Goal: Obtain resource: Download file/media

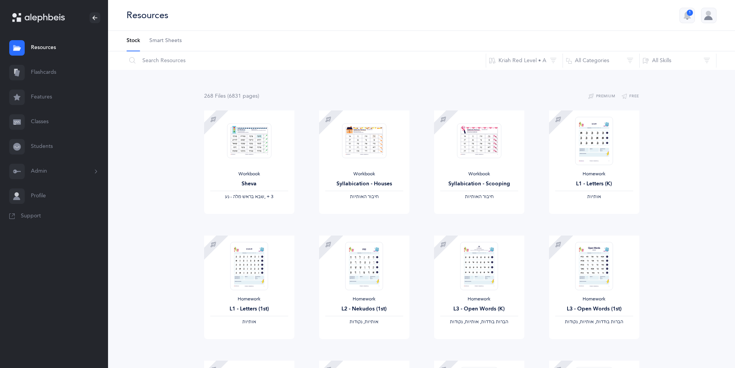
scroll to position [551, 0]
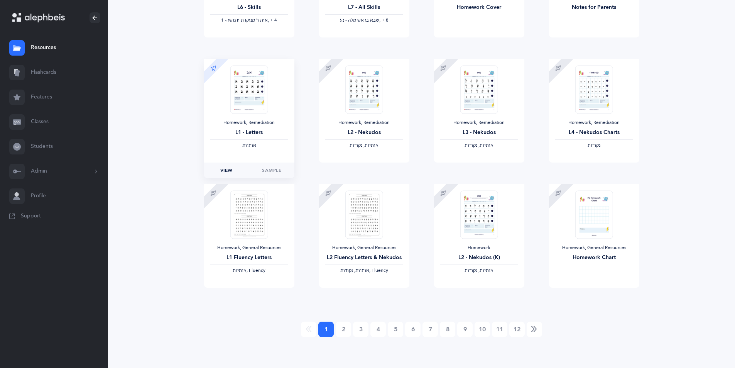
click at [228, 169] on span "View" at bounding box center [226, 170] width 12 height 7
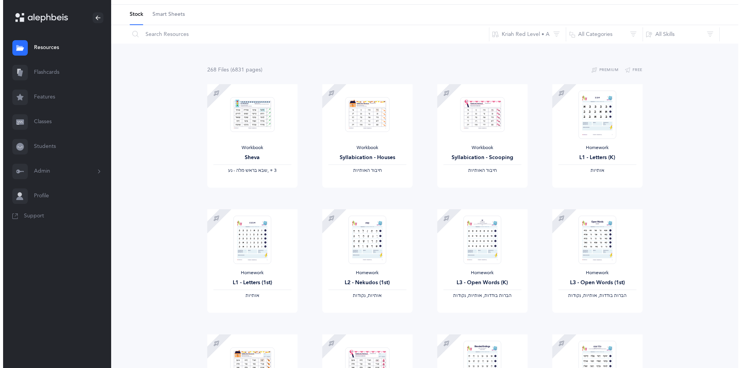
scroll to position [0, 0]
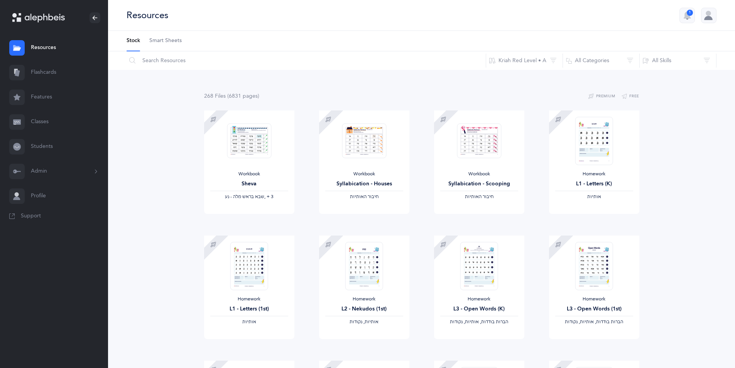
click at [66, 171] on button "Admin" at bounding box center [54, 171] width 108 height 25
click at [59, 226] on link "Classrooms" at bounding box center [69, 226] width 77 height 17
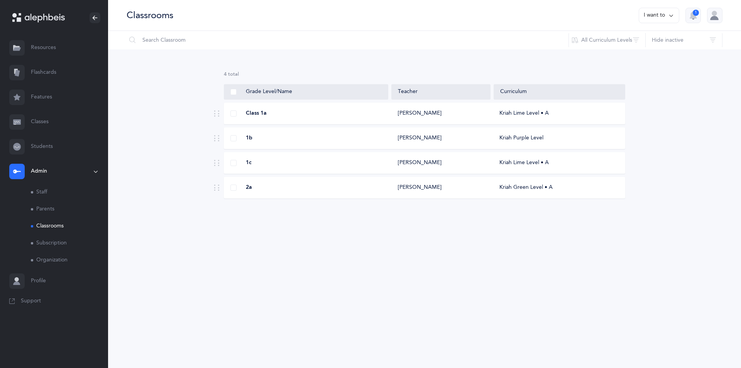
click at [428, 117] on div "[PERSON_NAME]" at bounding box center [420, 114] width 44 height 8
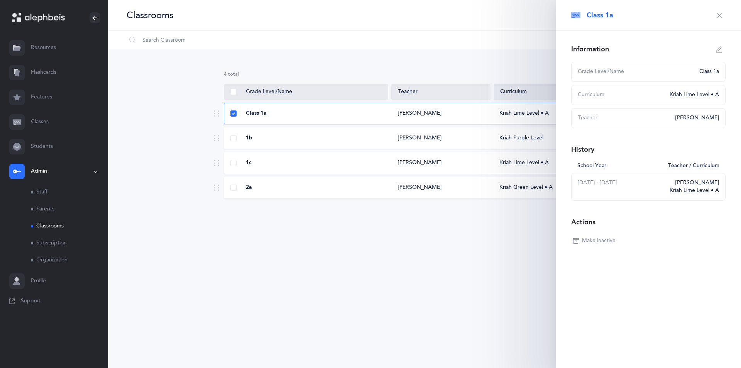
click at [266, 114] on span "Class 1a" at bounding box center [256, 114] width 21 height 8
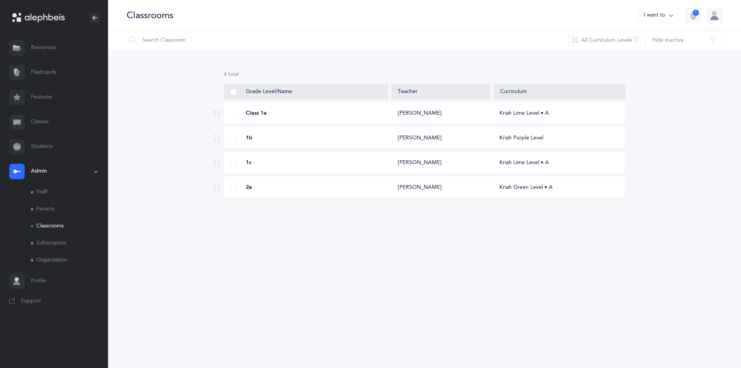
click at [42, 121] on link "Classes" at bounding box center [54, 122] width 108 height 25
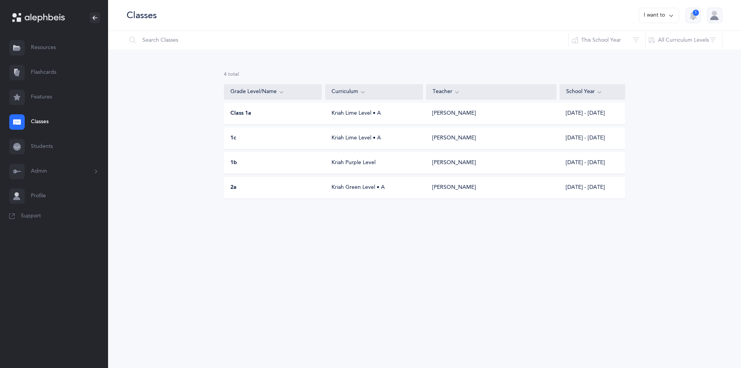
click at [665, 15] on button "I want to" at bounding box center [658, 15] width 41 height 15
click at [470, 143] on div "1c Kriah Lime Level • A [PERSON_NAME] [DATE] - [DATE]" at bounding box center [424, 138] width 401 height 22
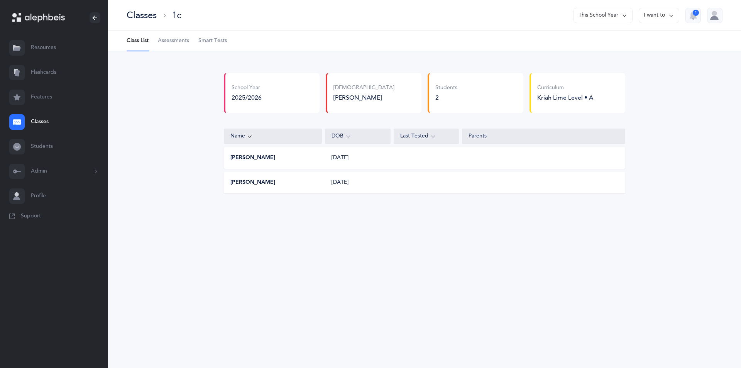
click at [436, 137] on div "Last Tested" at bounding box center [426, 136] width 52 height 8
click at [432, 137] on icon at bounding box center [433, 136] width 6 height 8
click at [669, 18] on icon at bounding box center [671, 15] width 6 height 8
click at [652, 70] on button "Print assessments" at bounding box center [644, 67] width 55 height 14
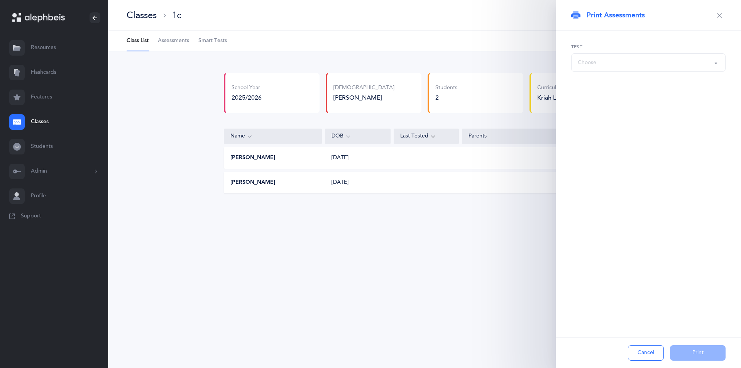
click at [715, 15] on button "button" at bounding box center [719, 15] width 12 height 12
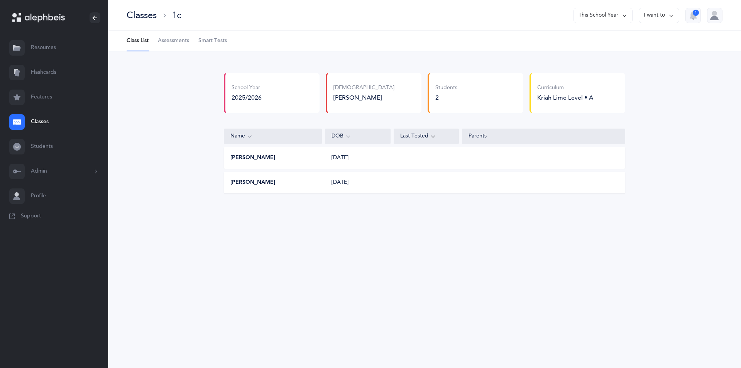
click at [182, 40] on span "Assessments" at bounding box center [173, 41] width 31 height 8
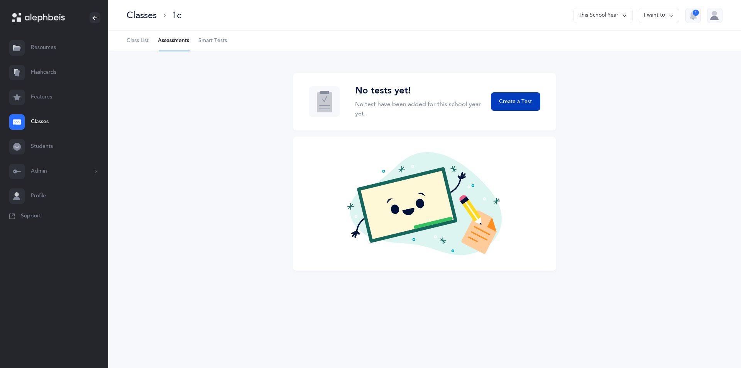
click at [515, 105] on span "Create a Test" at bounding box center [515, 102] width 33 height 8
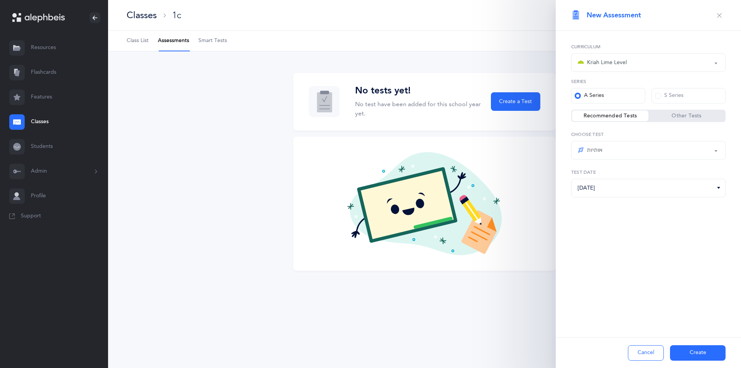
click at [715, 149] on button "אותיות" at bounding box center [648, 150] width 154 height 19
click at [559, 282] on div "New Assessment Kriah Red Level Kriah Orange Level Kriah Yellow Level Kriah Gree…" at bounding box center [648, 184] width 185 height 368
click at [715, 149] on button "אותיות" at bounding box center [648, 150] width 154 height 19
click at [605, 175] on span "אותיות" at bounding box center [599, 173] width 15 height 7
select select "2"
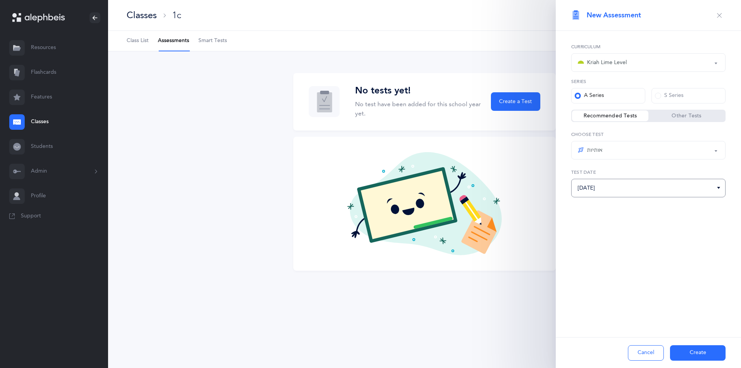
click at [590, 187] on input "[DATE]" at bounding box center [648, 188] width 154 height 19
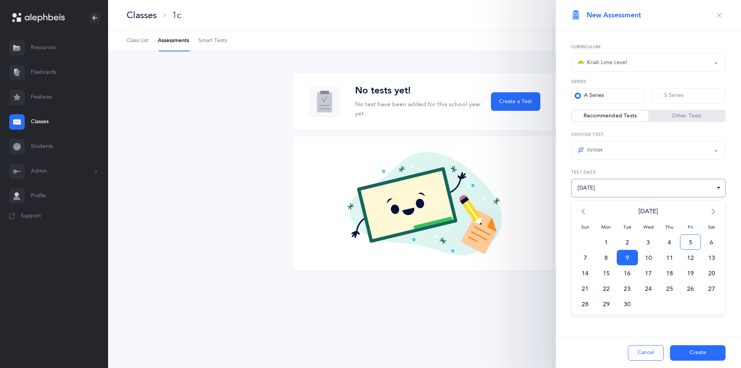
click at [691, 241] on span "5" at bounding box center [690, 241] width 21 height 15
type input "[DATE]"
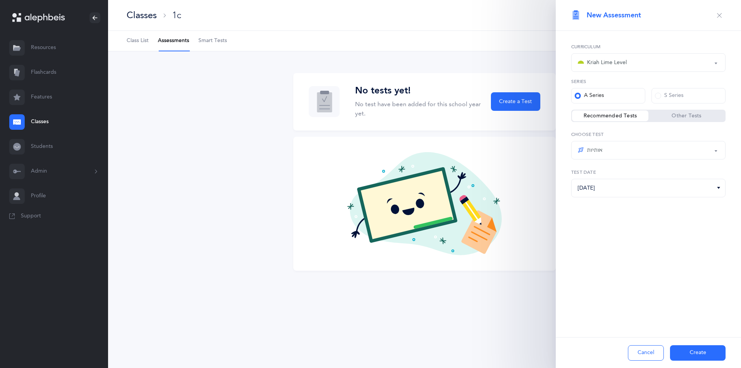
click at [693, 351] on button "Create" at bounding box center [698, 352] width 56 height 15
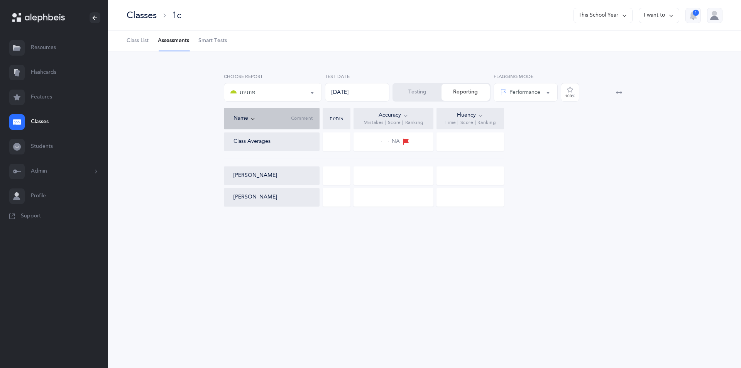
click at [551, 282] on div "Classes 1c This School Year I want to 1 Class List Assessments Smart Tests Scho…" at bounding box center [424, 184] width 633 height 368
click at [385, 140] on div "NA" at bounding box center [393, 141] width 31 height 8
click at [346, 139] on div at bounding box center [337, 141] width 28 height 19
click at [385, 137] on div "NA" at bounding box center [393, 141] width 80 height 19
click at [294, 94] on div "אותיות" at bounding box center [272, 92] width 85 height 13
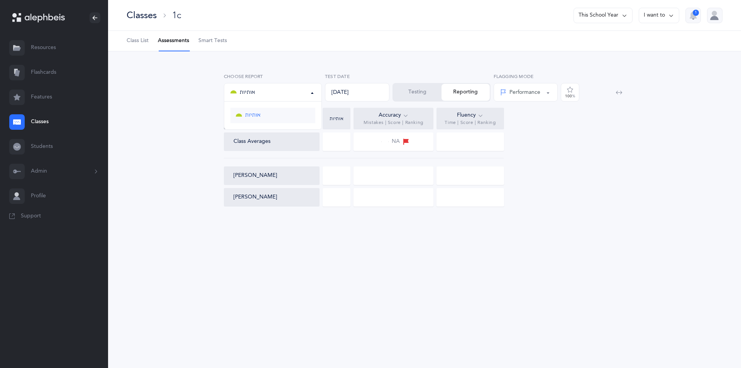
click at [294, 120] on link "אותיות" at bounding box center [272, 115] width 85 height 15
select select "2"
click at [339, 137] on div at bounding box center [337, 141] width 28 height 19
click at [336, 148] on div at bounding box center [337, 141] width 28 height 19
click at [545, 95] on button "Performance" at bounding box center [525, 92] width 64 height 19
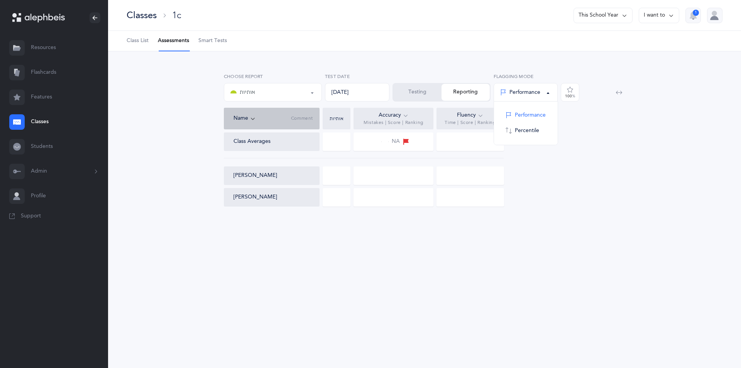
click at [454, 133] on div at bounding box center [470, 141] width 68 height 19
click at [410, 140] on div "NA" at bounding box center [393, 141] width 80 height 19
click at [328, 174] on div at bounding box center [337, 175] width 28 height 19
click at [341, 197] on div at bounding box center [337, 197] width 28 height 19
click at [324, 193] on div at bounding box center [337, 197] width 28 height 19
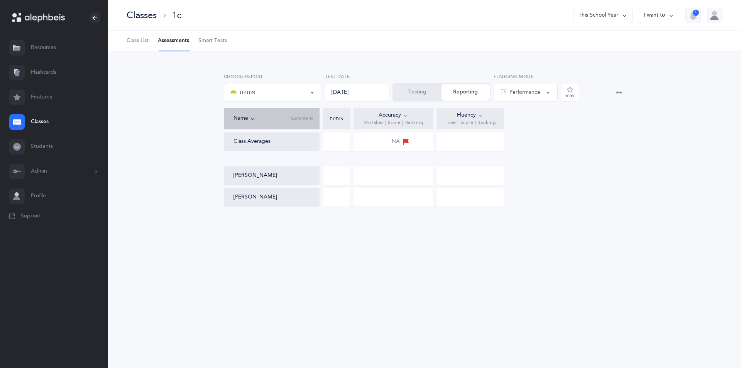
click at [265, 200] on button "[PERSON_NAME]" at bounding box center [255, 197] width 44 height 8
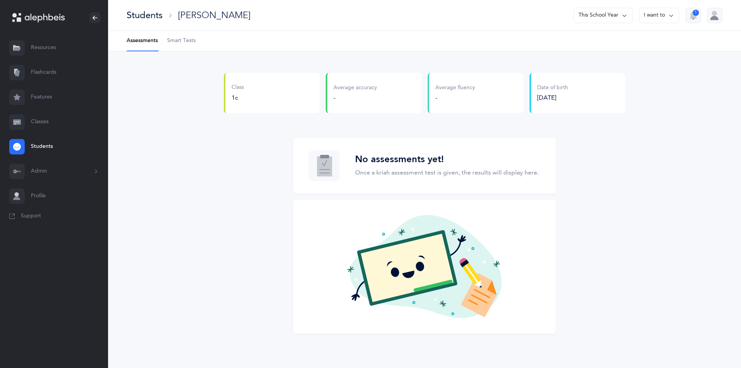
click at [347, 96] on div "-" at bounding box center [355, 97] width 44 height 8
click at [343, 98] on div "-" at bounding box center [355, 97] width 44 height 8
click at [669, 19] on icon at bounding box center [671, 15] width 6 height 8
click at [633, 67] on button "Go to class" at bounding box center [647, 67] width 49 height 14
click at [638, 67] on button "Go to class" at bounding box center [647, 67] width 49 height 14
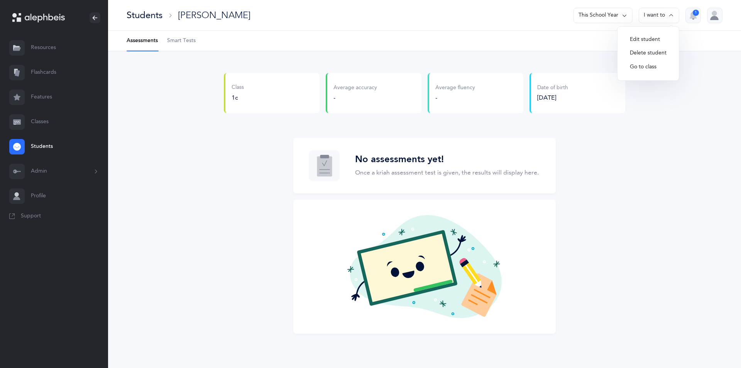
click at [154, 40] on li "Assessments" at bounding box center [142, 41] width 31 height 20
click at [47, 144] on link "Students" at bounding box center [54, 146] width 108 height 25
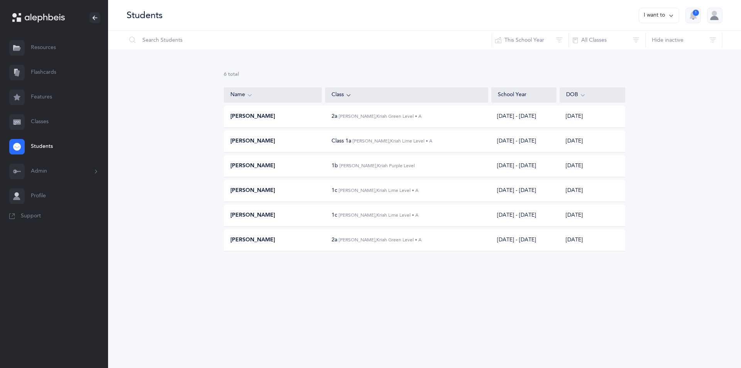
click at [671, 17] on icon at bounding box center [671, 15] width 6 height 8
click at [317, 193] on div "[PERSON_NAME]" at bounding box center [273, 191] width 98 height 8
click at [654, 14] on button "I want to" at bounding box center [658, 15] width 41 height 15
click at [304, 145] on div "Nachman Gale" at bounding box center [273, 141] width 98 height 8
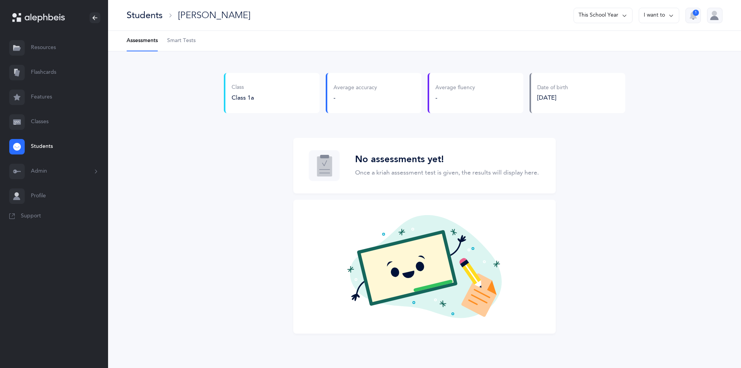
click at [459, 95] on div "-" at bounding box center [455, 97] width 40 height 8
click at [437, 98] on div "-" at bounding box center [455, 97] width 40 height 8
click at [658, 16] on button "I want to" at bounding box center [658, 15] width 41 height 15
click at [651, 42] on button "Edit student" at bounding box center [647, 40] width 49 height 14
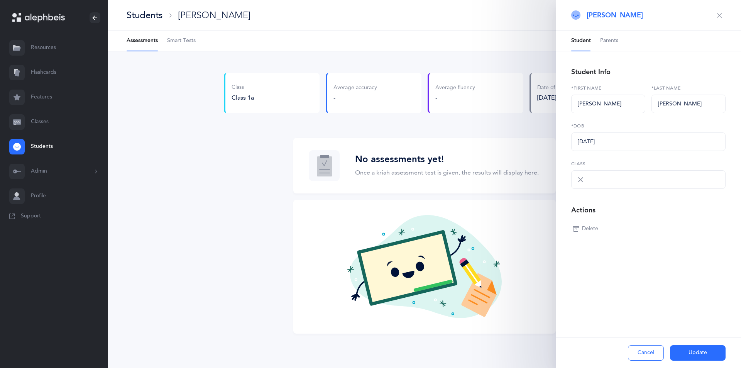
select select "1914"
click at [718, 17] on icon "button" at bounding box center [719, 15] width 6 height 6
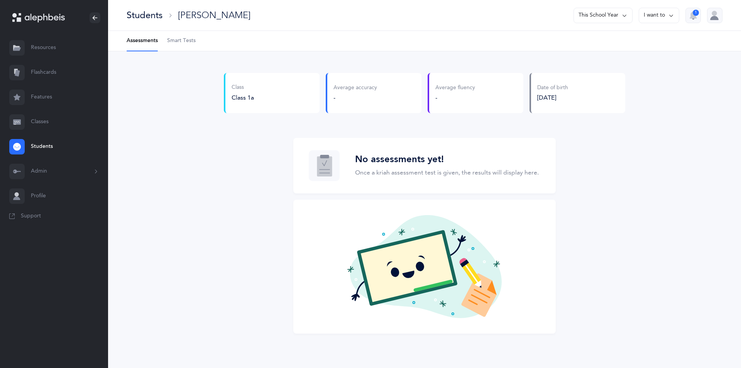
click at [46, 140] on link "Students" at bounding box center [54, 146] width 108 height 25
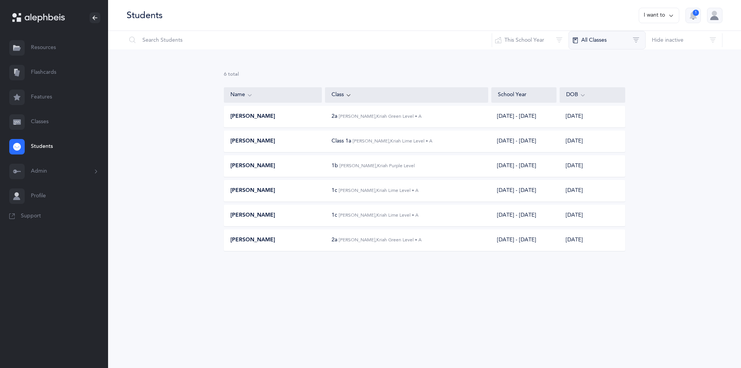
click at [608, 41] on button "All Classes" at bounding box center [606, 40] width 77 height 19
click at [588, 83] on span "Chaya Rabinowitz, 2025 - 2026" at bounding box center [617, 80] width 71 height 5
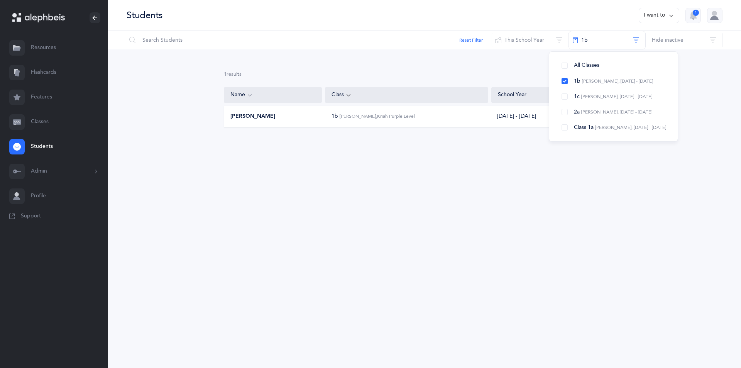
click at [492, 117] on div "[DATE] - [DATE]" at bounding box center [523, 117] width 65 height 8
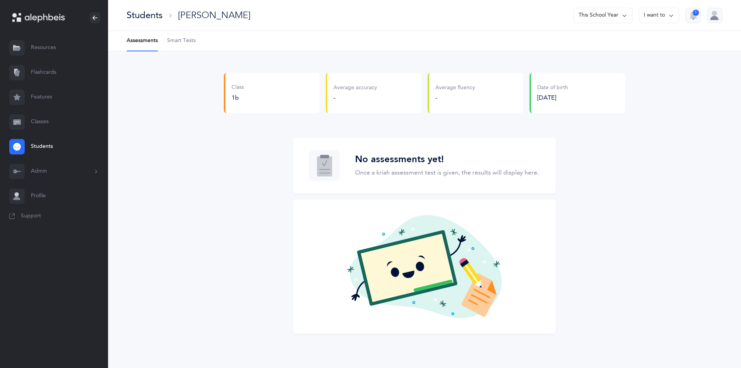
click at [184, 39] on span "Smart Tests" at bounding box center [181, 41] width 29 height 8
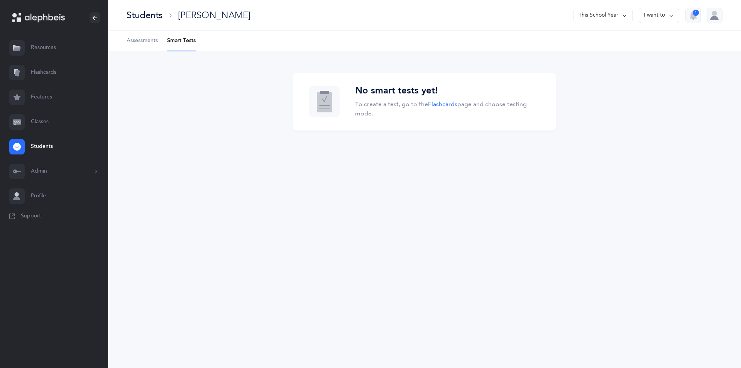
click at [151, 35] on link "Assessments" at bounding box center [142, 41] width 31 height 20
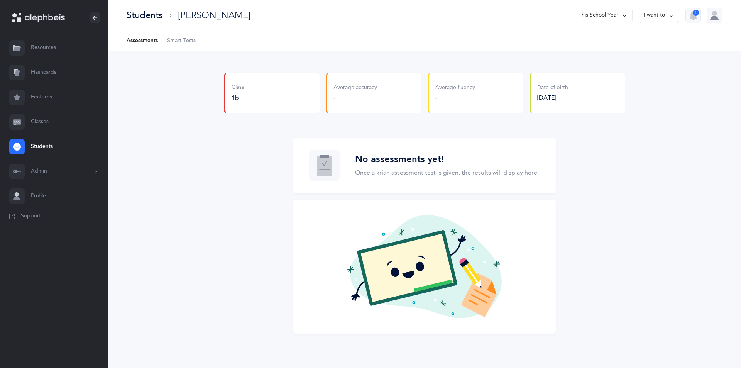
click at [655, 19] on button "I want to" at bounding box center [658, 15] width 41 height 15
click at [640, 66] on button "Go to class" at bounding box center [647, 67] width 49 height 14
click at [610, 10] on button "This School Year" at bounding box center [602, 15] width 59 height 15
click at [610, 40] on button "This School Year" at bounding box center [600, 40] width 52 height 14
click at [47, 95] on link "Features" at bounding box center [54, 97] width 108 height 25
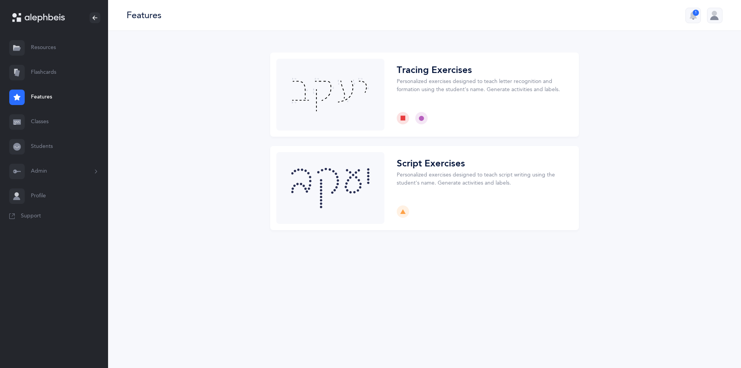
click at [41, 123] on link "Classes" at bounding box center [54, 122] width 108 height 25
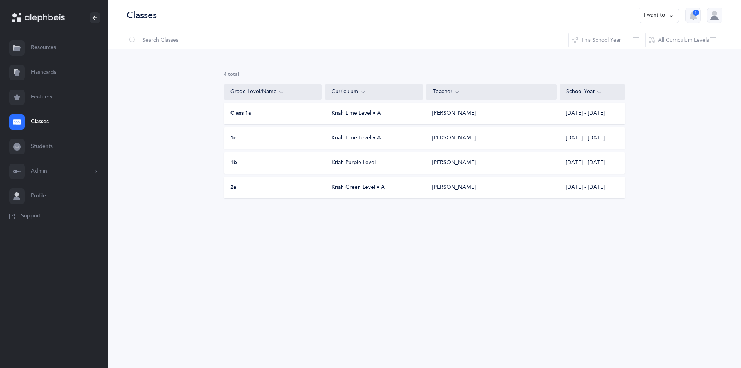
click at [57, 46] on link "Resources" at bounding box center [54, 47] width 108 height 25
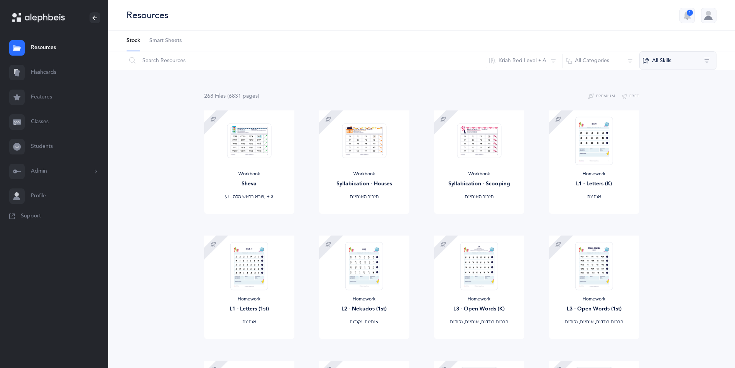
click at [656, 60] on button "All Skills" at bounding box center [677, 60] width 77 height 19
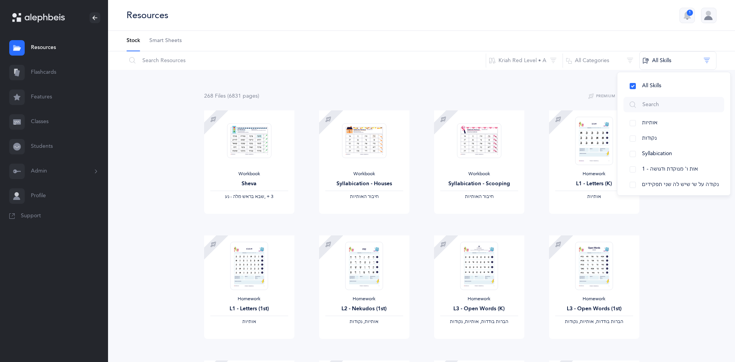
click at [539, 267] on div "Homework L3 - Open Words (1st) ‫הברות בודדות, אותיות, נקודות‬ Download Sample" at bounding box center [594, 297] width 115 height 125
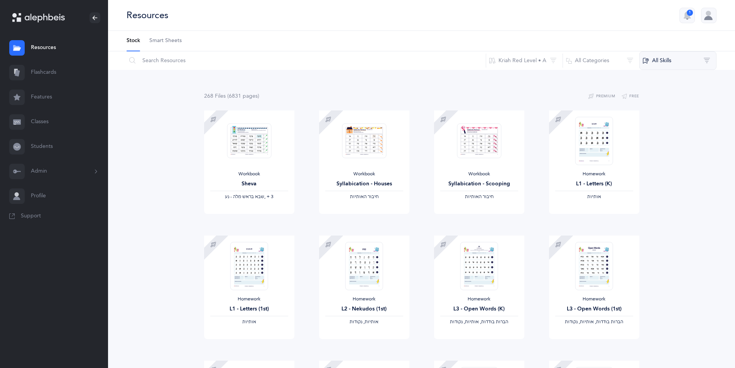
click at [665, 63] on button "All Skills" at bounding box center [677, 60] width 77 height 19
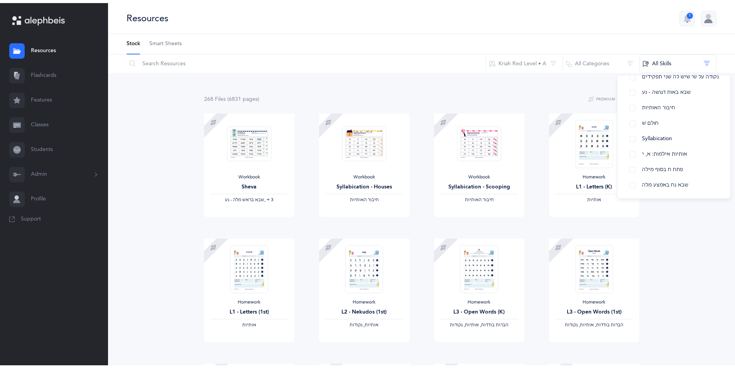
scroll to position [235, 0]
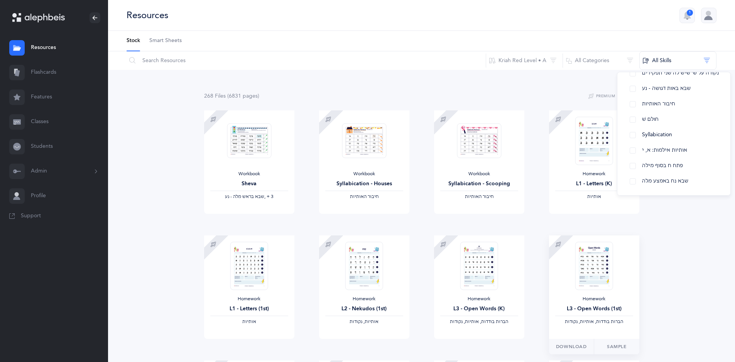
click at [557, 272] on div "Homework L3 - Open Words (1st) ‫הברות בודדות, אותיות, נקודות‬" at bounding box center [594, 286] width 90 height 103
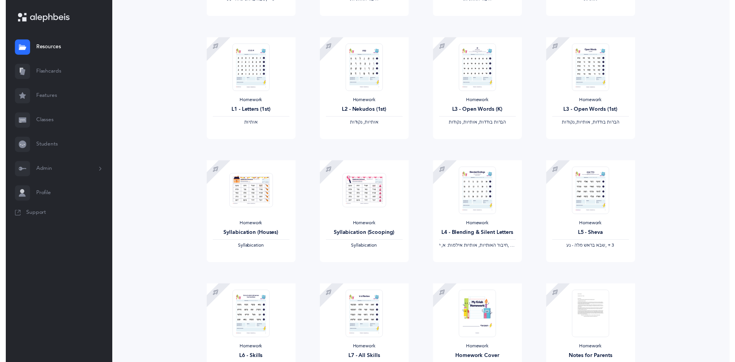
scroll to position [0, 0]
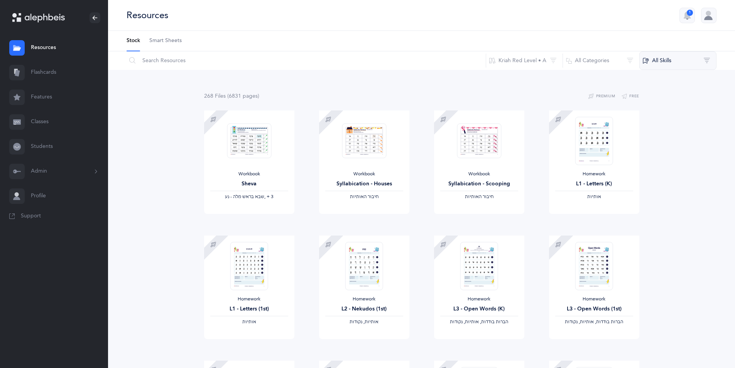
click at [657, 63] on button "All Skills" at bounding box center [677, 60] width 77 height 19
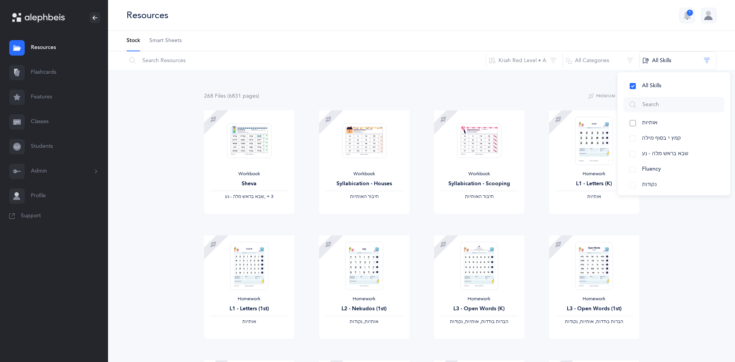
click at [632, 120] on button "אותיות" at bounding box center [673, 122] width 101 height 15
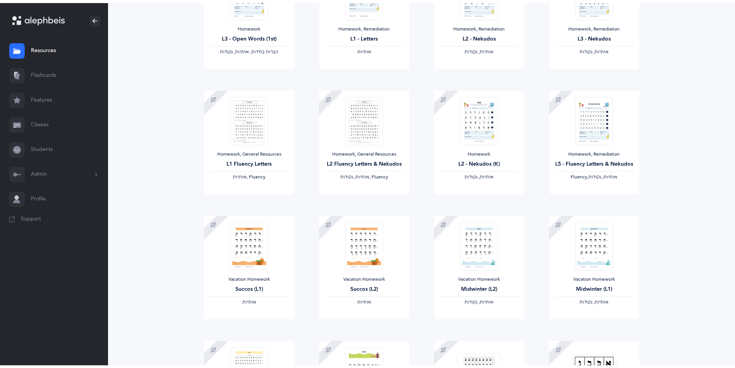
scroll to position [207, 0]
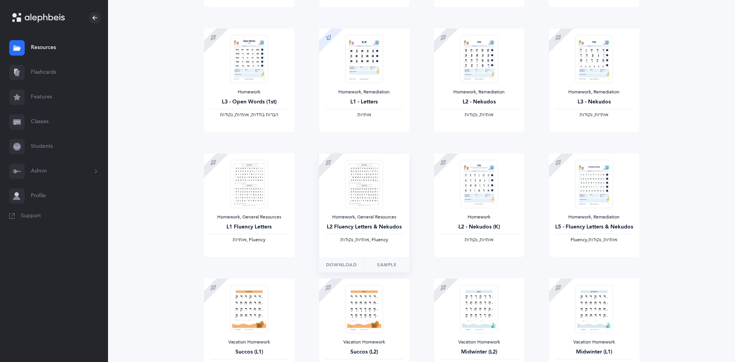
click at [368, 186] on img at bounding box center [364, 184] width 38 height 48
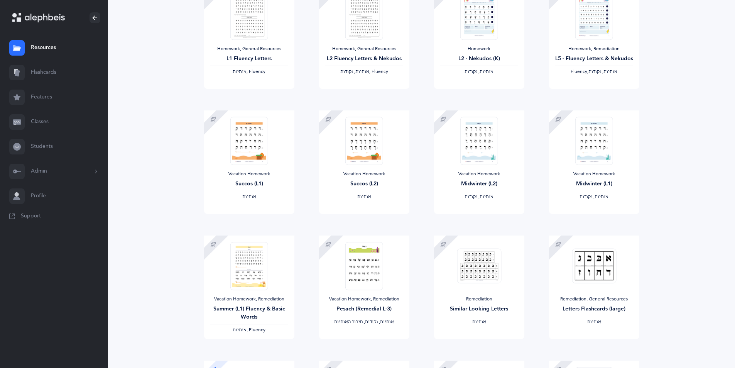
scroll to position [374, 0]
click at [484, 268] on img at bounding box center [479, 266] width 44 height 35
click at [485, 268] on img at bounding box center [479, 266] width 44 height 35
click at [455, 328] on div "Remediation Similar Looking Letters ‫אותיות‬" at bounding box center [479, 287] width 90 height 103
click at [454, 351] on span "Download" at bounding box center [456, 347] width 31 height 7
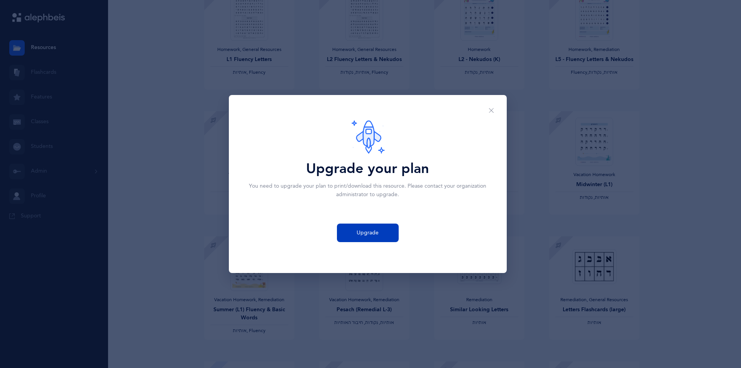
click at [369, 232] on span "Upgrade" at bounding box center [367, 233] width 22 height 8
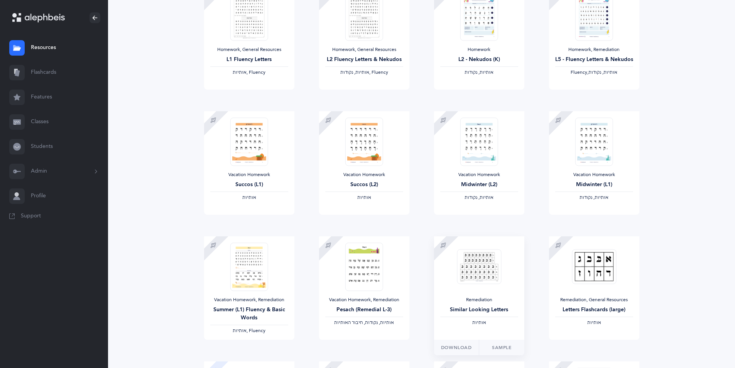
click at [494, 303] on div "Remediation Similar Looking Letters ‫אותיות‬" at bounding box center [479, 311] width 78 height 29
click at [464, 347] on span "Download" at bounding box center [456, 347] width 31 height 7
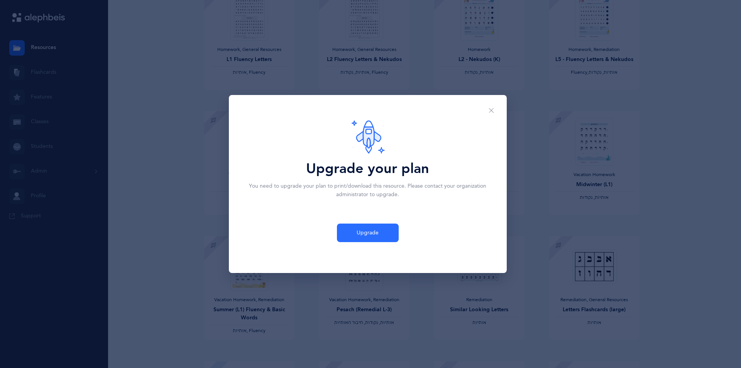
click at [632, 318] on div "Upgrade your plan You need to upgrade your plan to print/download this resource…" at bounding box center [370, 184] width 741 height 368
click at [486, 111] on button "Close" at bounding box center [491, 110] width 19 height 19
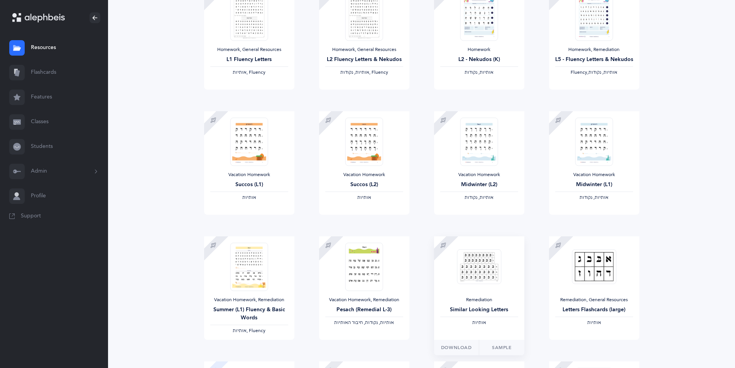
drag, startPoint x: 470, startPoint y: 208, endPoint x: 455, endPoint y: 237, distance: 32.4
click at [450, 248] on div "Homework L1 - Letters (K) ‫אותיות‬ Download Sample Homework L1 - Letters (1st) …" at bounding box center [422, 111] width 460 height 750
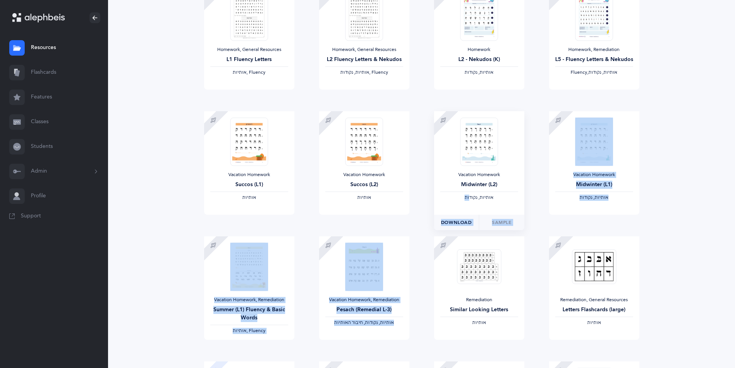
click at [457, 223] on span "Download" at bounding box center [456, 222] width 31 height 7
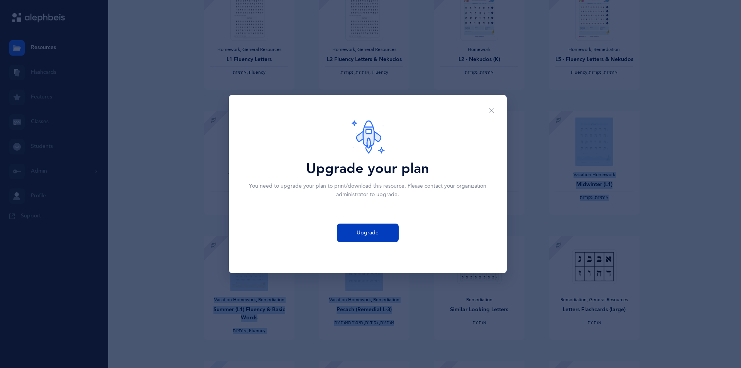
click at [367, 230] on span "Upgrade" at bounding box center [367, 233] width 22 height 8
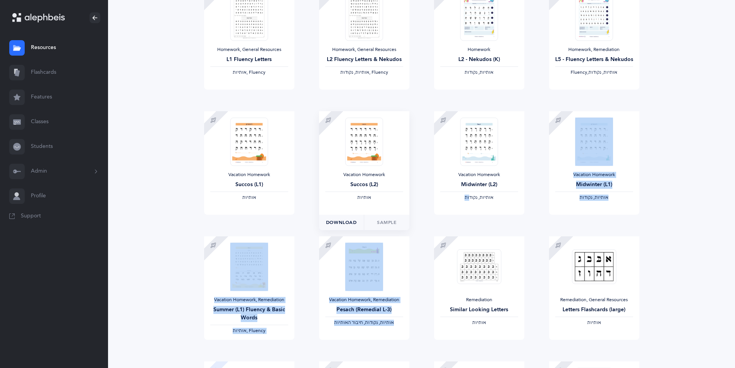
click at [353, 221] on span "Download" at bounding box center [341, 222] width 31 height 7
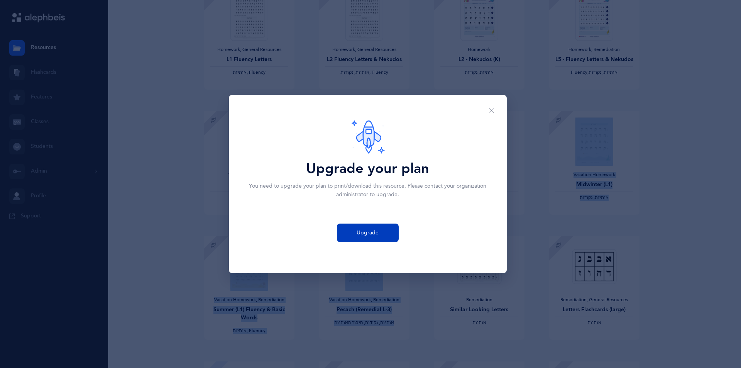
click at [385, 235] on button "Upgrade" at bounding box center [368, 232] width 62 height 19
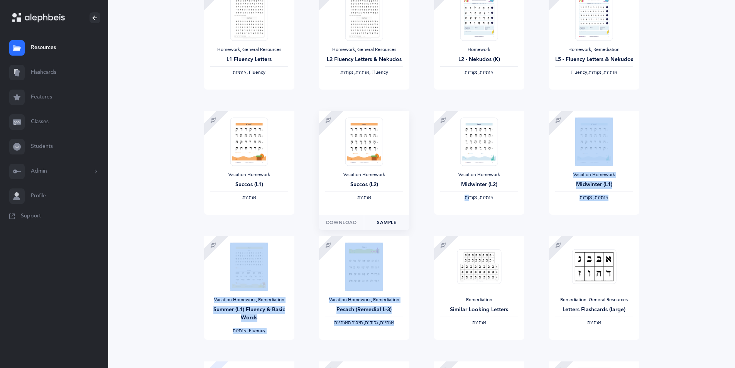
click at [382, 226] on link "Sample" at bounding box center [387, 221] width 46 height 15
